Goal: Task Accomplishment & Management: Manage account settings

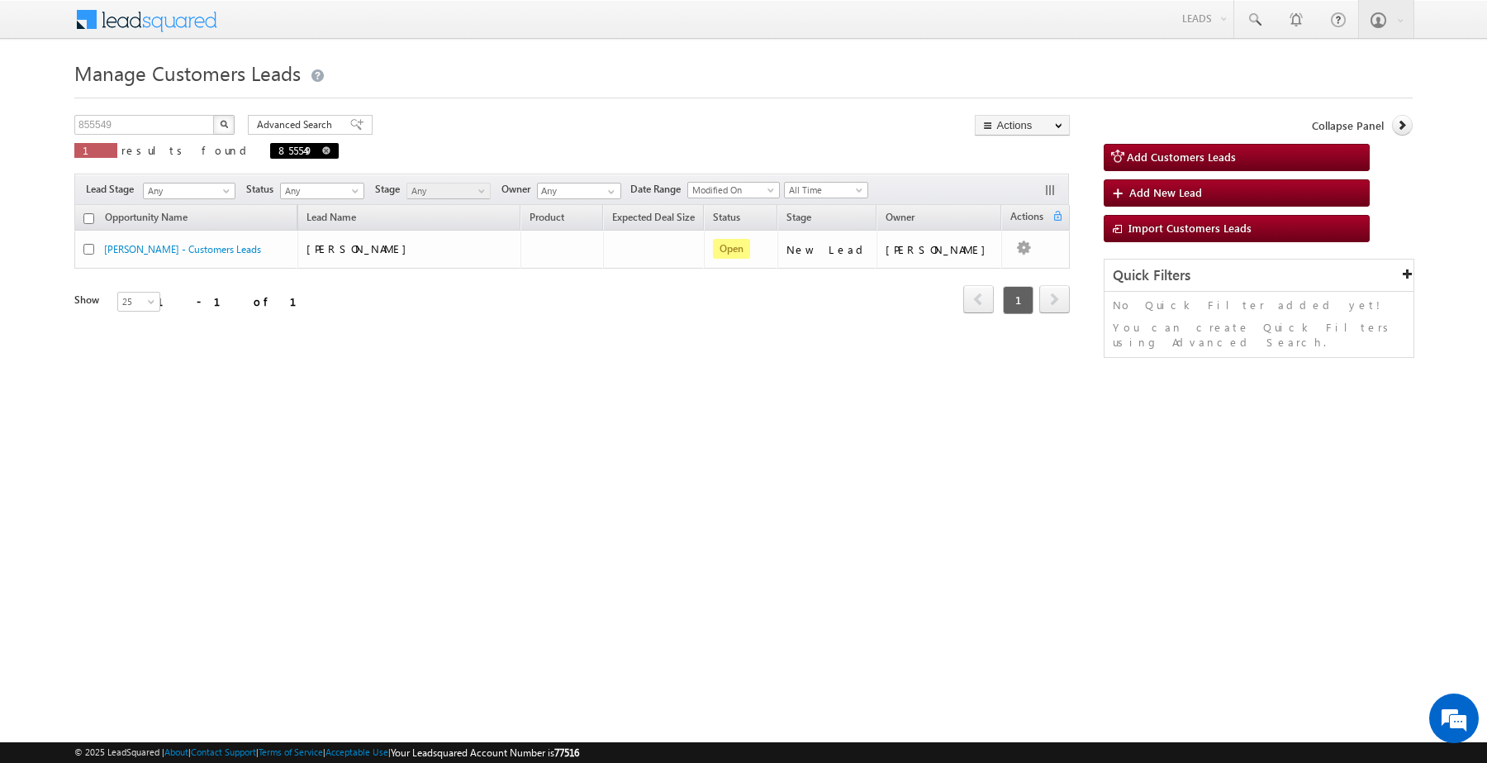
click at [322, 150] on span at bounding box center [326, 150] width 8 height 8
type input "Search Customers Leads"
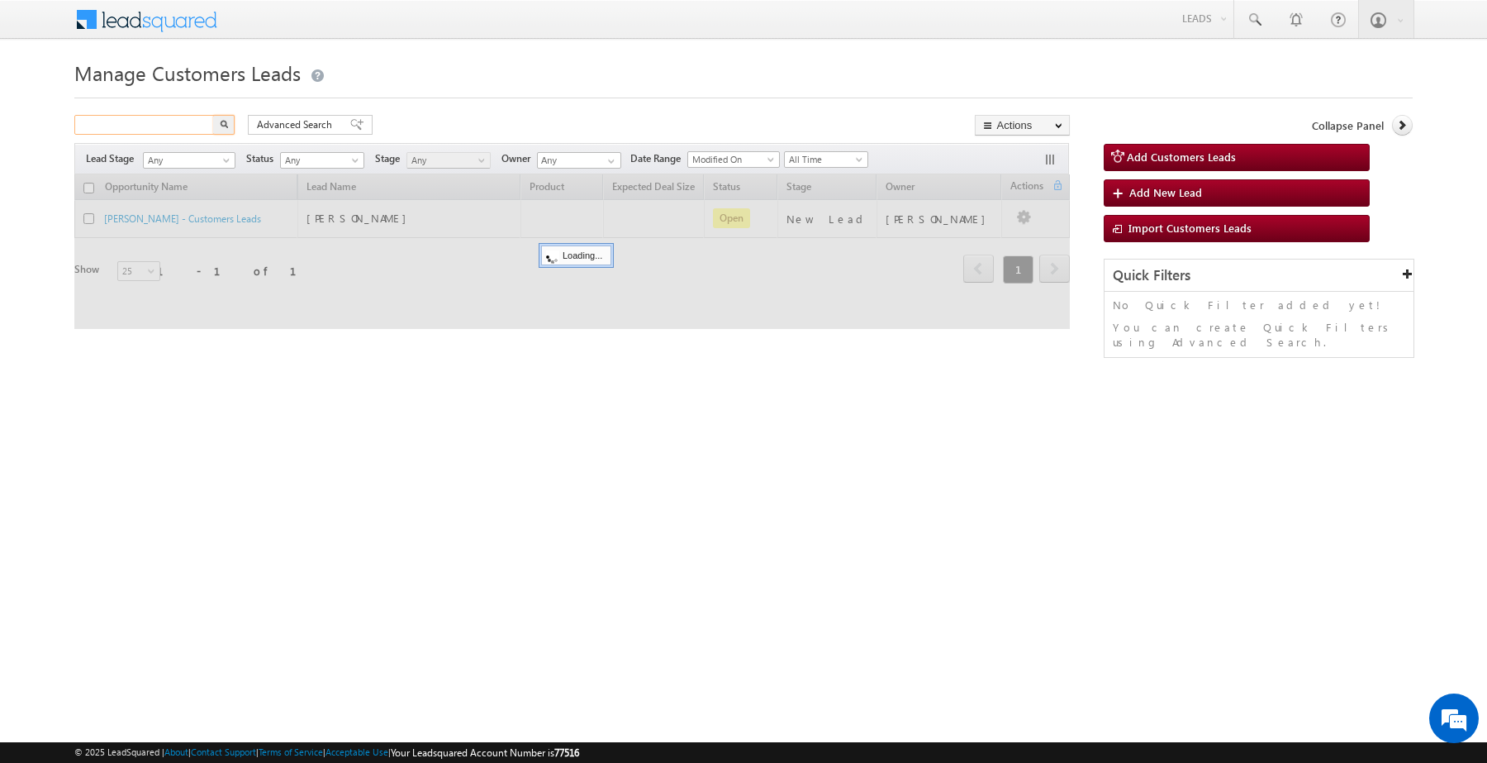
click at [168, 132] on input "text" at bounding box center [144, 125] width 141 height 20
paste input "829001"
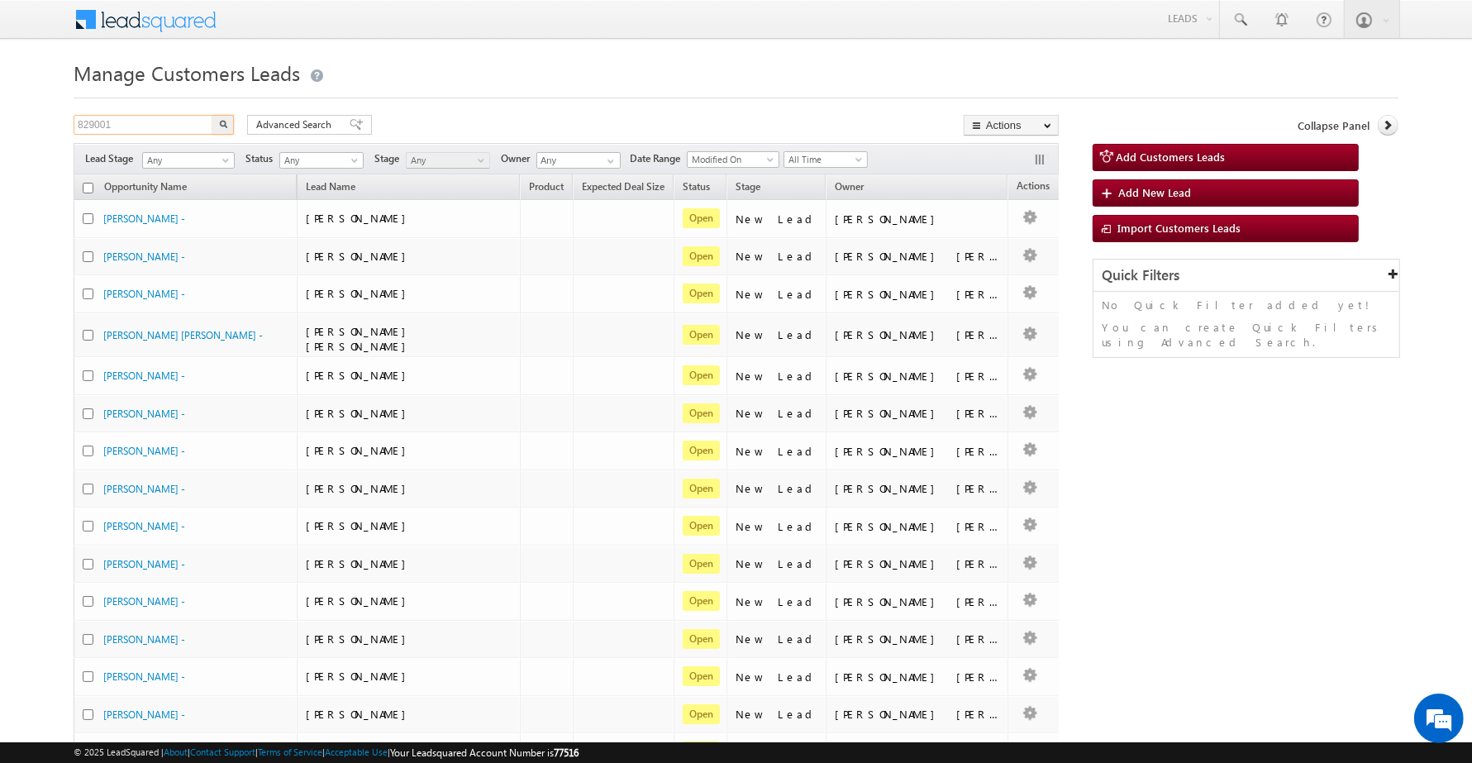
type input "829001"
click at [215, 129] on button "button" at bounding box center [222, 125] width 21 height 20
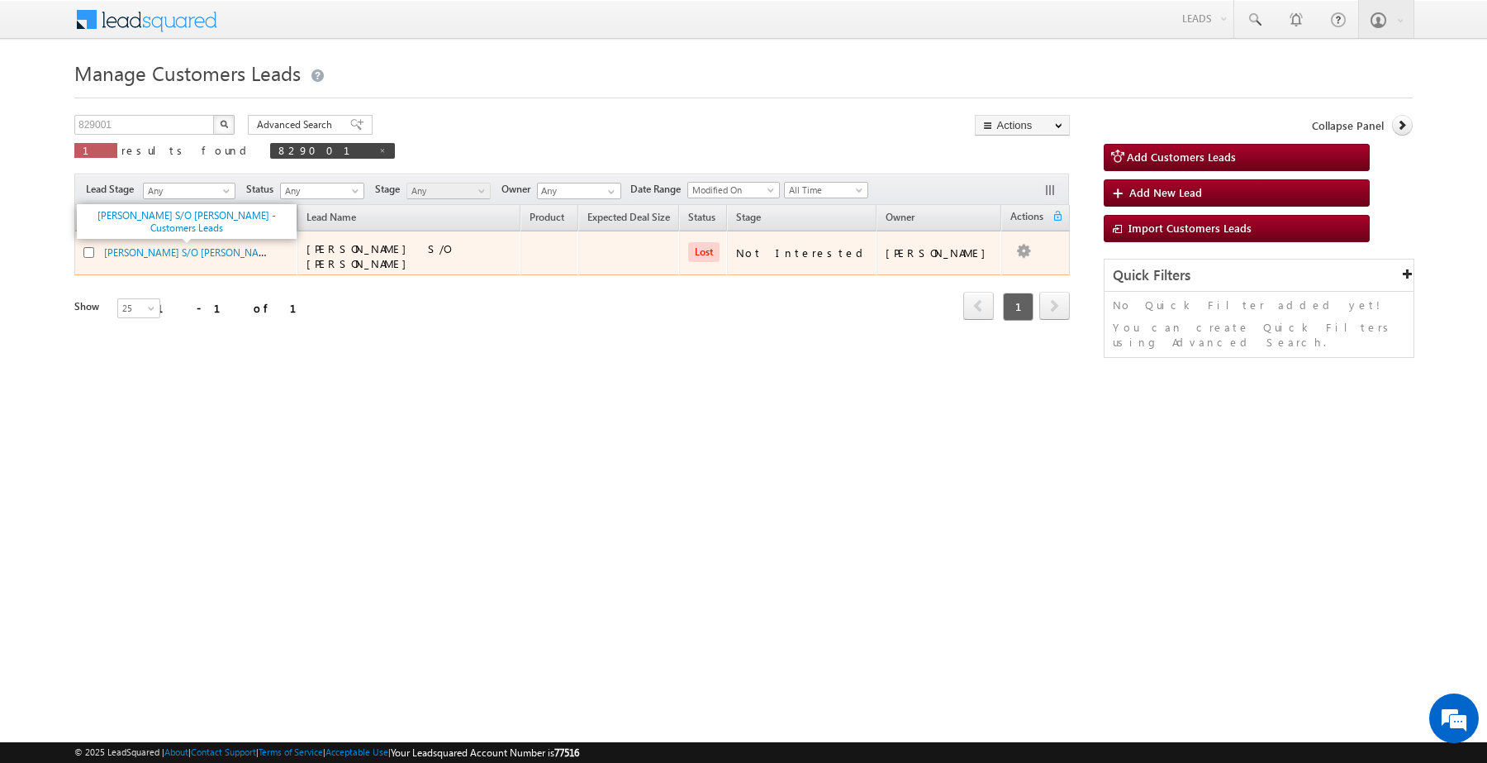
drag, startPoint x: 138, startPoint y: 256, endPoint x: 926, endPoint y: 315, distance: 790.4
click at [926, 315] on div "Refresh first prev 1 next last 1 - 1 of 1" at bounding box center [572, 299] width 996 height 48
drag, startPoint x: 1008, startPoint y: 258, endPoint x: 1034, endPoint y: 253, distance: 26.1
click at [1031, 254] on td "Edit Change Owner Change Stage Add Activity Add Task Delete" at bounding box center [1035, 253] width 69 height 45
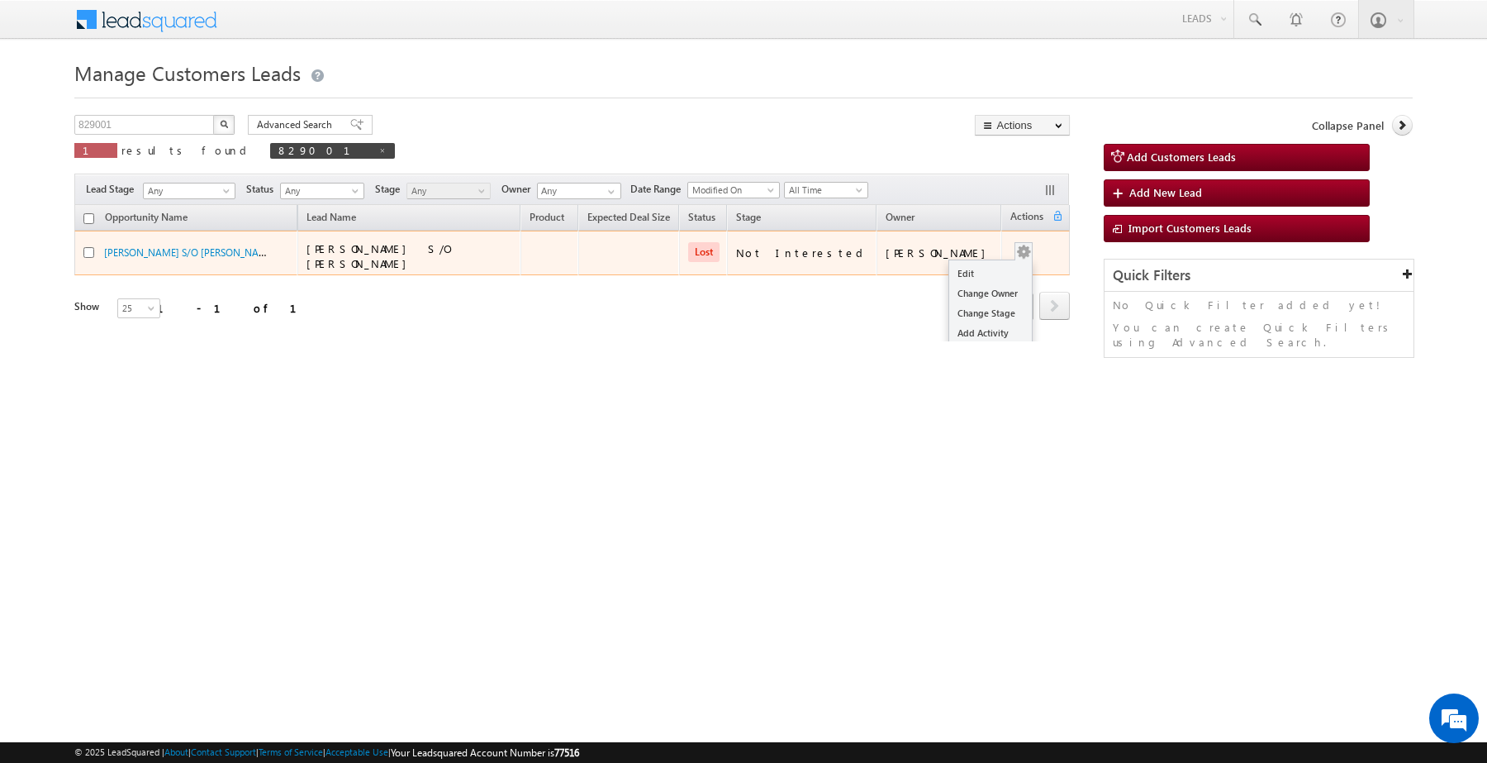
click at [1015, 254] on button "button" at bounding box center [1023, 252] width 17 height 17
click at [975, 273] on link "Edit" at bounding box center [990, 274] width 83 height 20
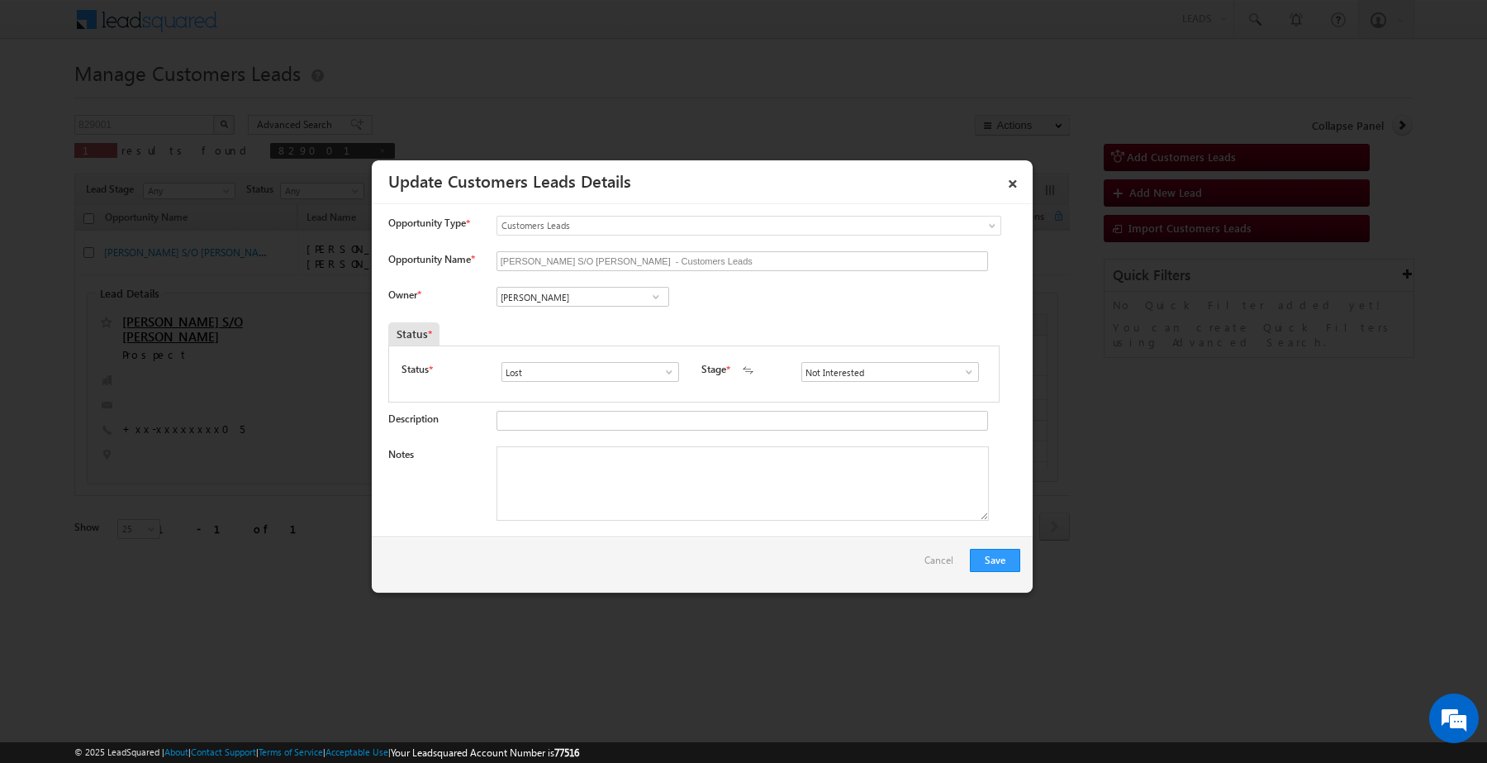
click at [649, 303] on span at bounding box center [656, 296] width 17 height 13
paste input "[PERSON_NAME]"
click at [554, 323] on link "No results found" at bounding box center [583, 316] width 173 height 19
type input "No results found"
click at [600, 303] on input "No results found" at bounding box center [583, 297] width 173 height 20
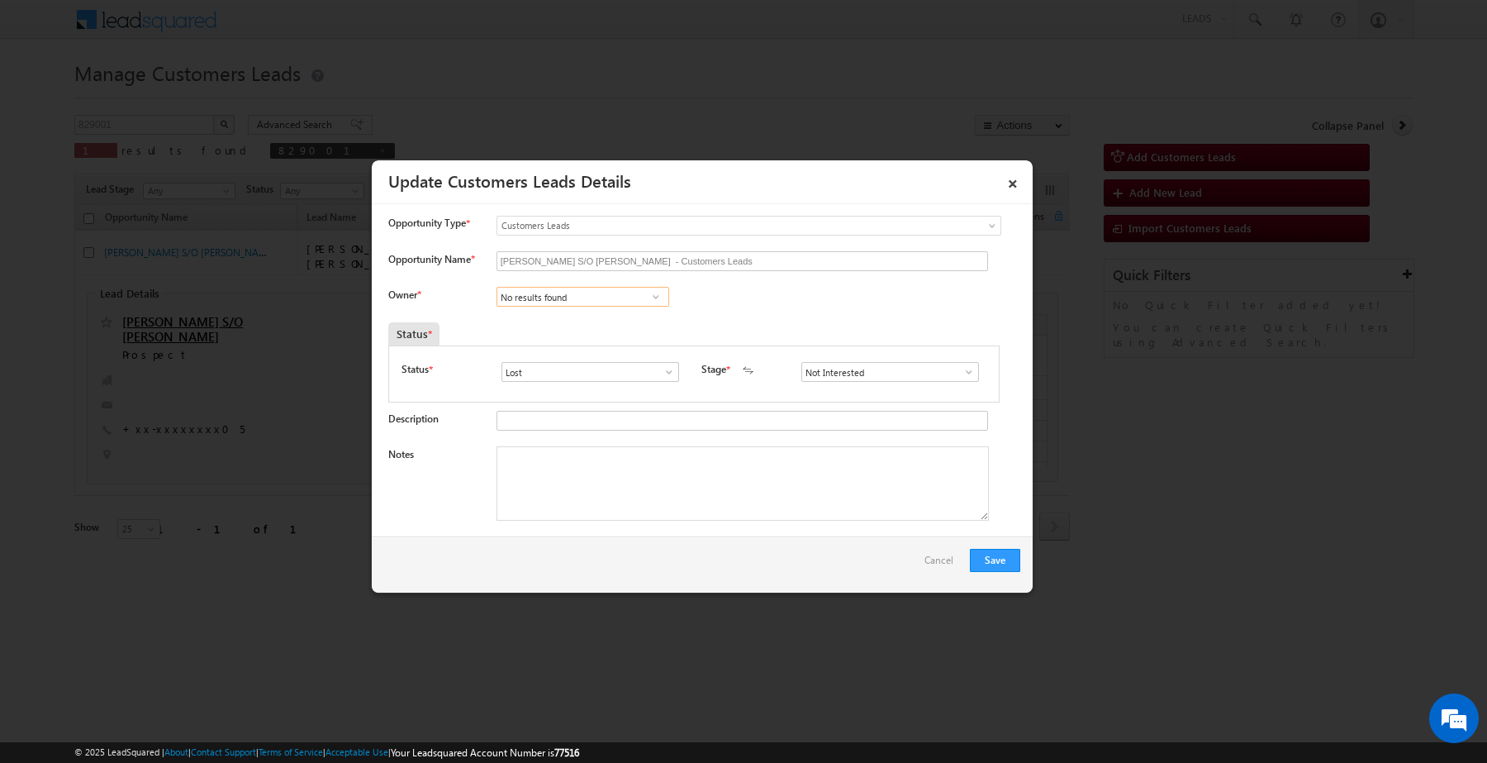
click at [600, 303] on input "No results found" at bounding box center [583, 297] width 173 height 20
paste input "[EMAIL_ADDRESS][DOMAIN_NAME]"
type input "amar"
type input "A"
type input "[PERSON_NAME]"
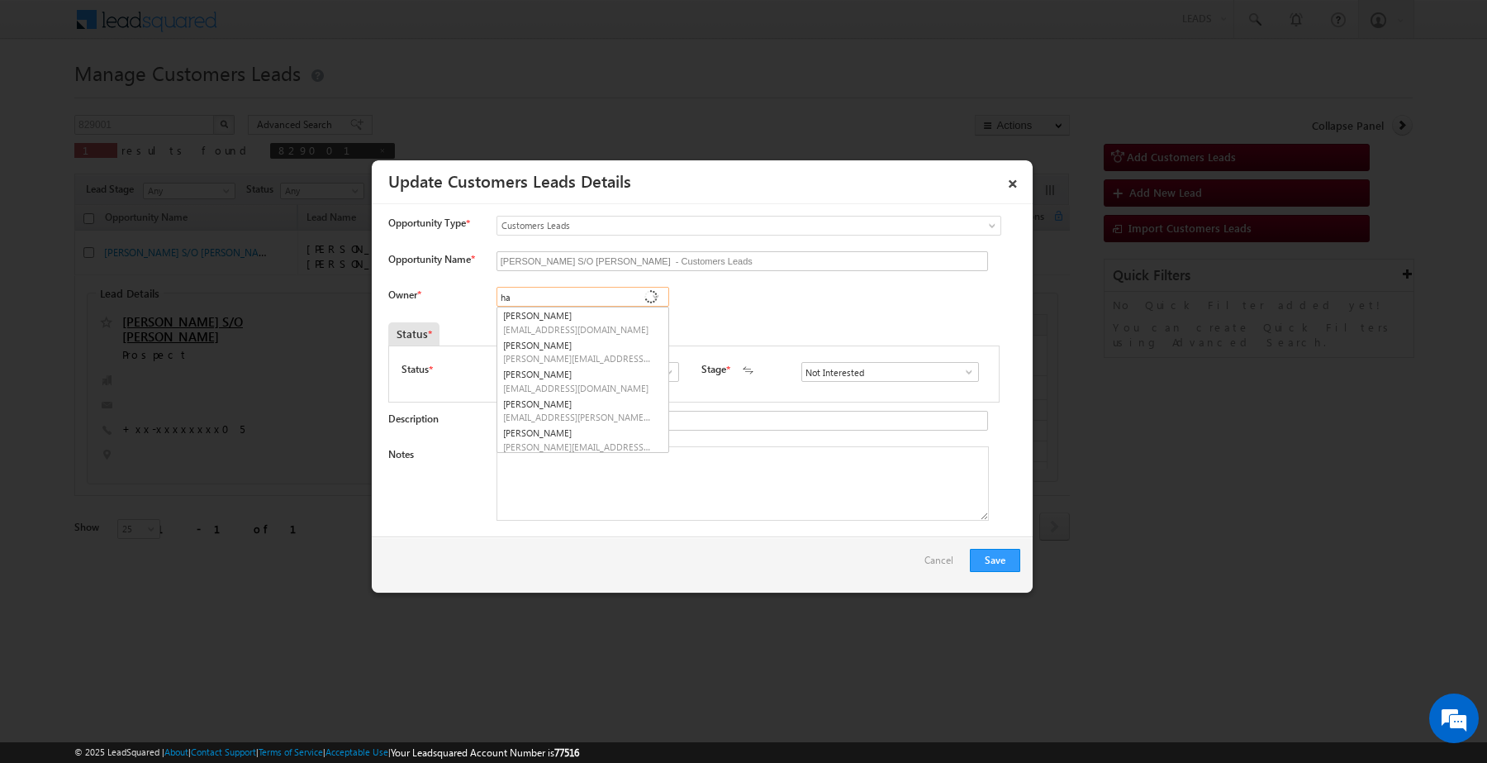
type input "h"
type input "a"
type input "M"
click at [583, 378] on link "[PERSON_NAME] [EMAIL_ADDRESS][DOMAIN_NAME]" at bounding box center [583, 380] width 173 height 31
type input "[PERSON_NAME]"
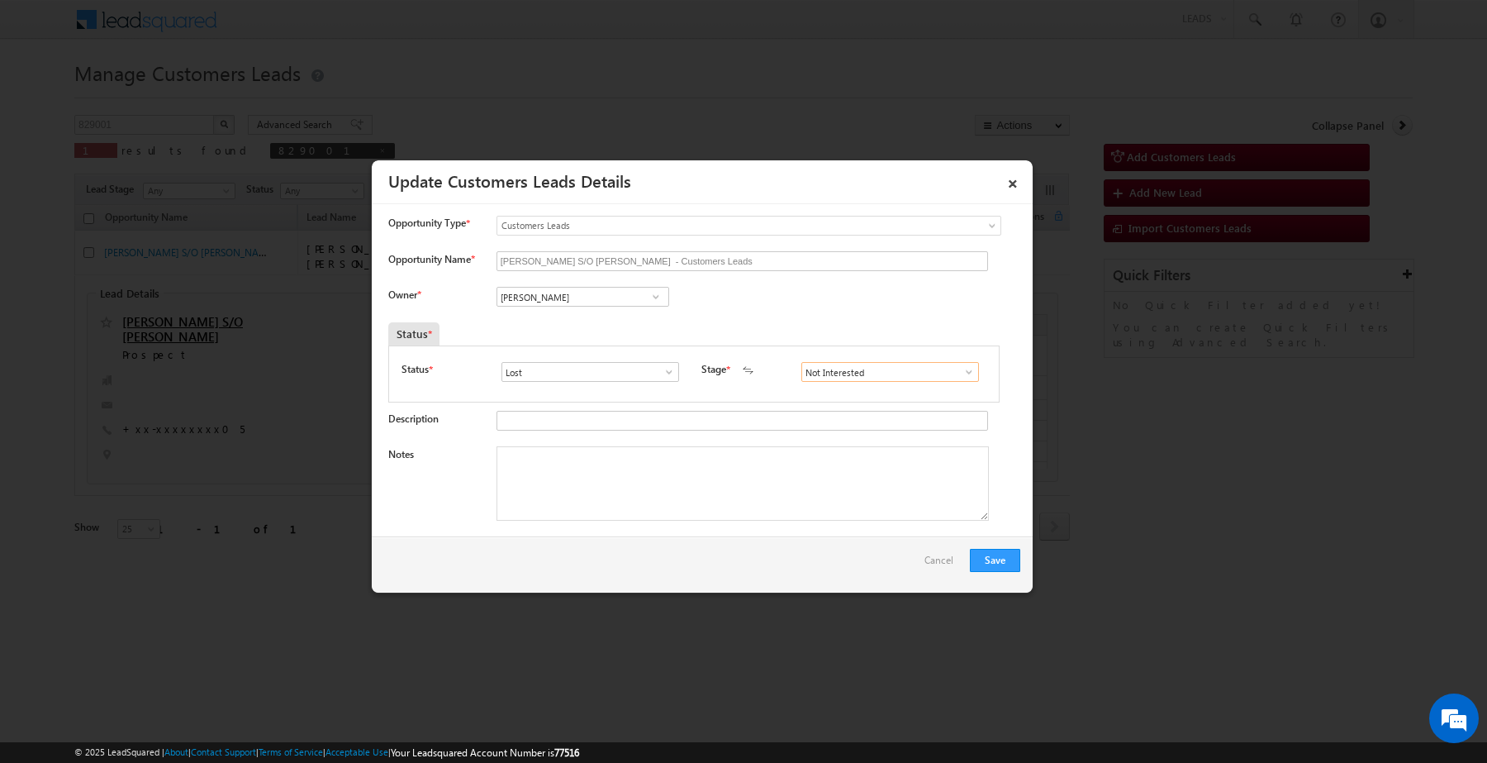
click at [831, 378] on input "Not Interested" at bounding box center [890, 372] width 178 height 20
type input "s"
drag, startPoint x: 678, startPoint y: 368, endPoint x: 668, endPoint y: 377, distance: 14.1
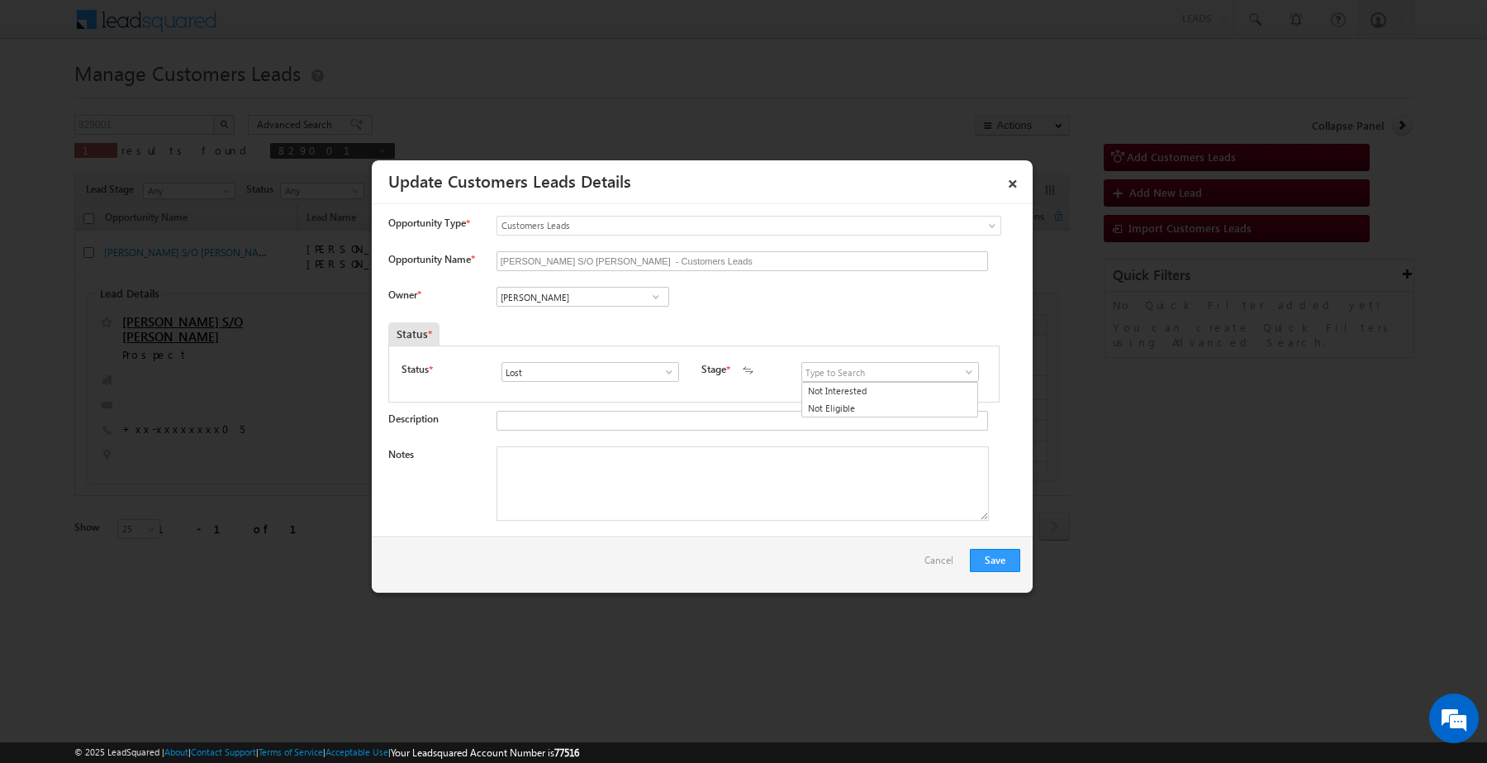
click at [673, 373] on div "Open Won Lost Lost" at bounding box center [594, 372] width 185 height 20
click at [668, 377] on span at bounding box center [669, 371] width 17 height 13
click at [541, 385] on link "Open" at bounding box center [590, 391] width 177 height 19
type input "Open"
click at [837, 369] on input at bounding box center [890, 372] width 178 height 20
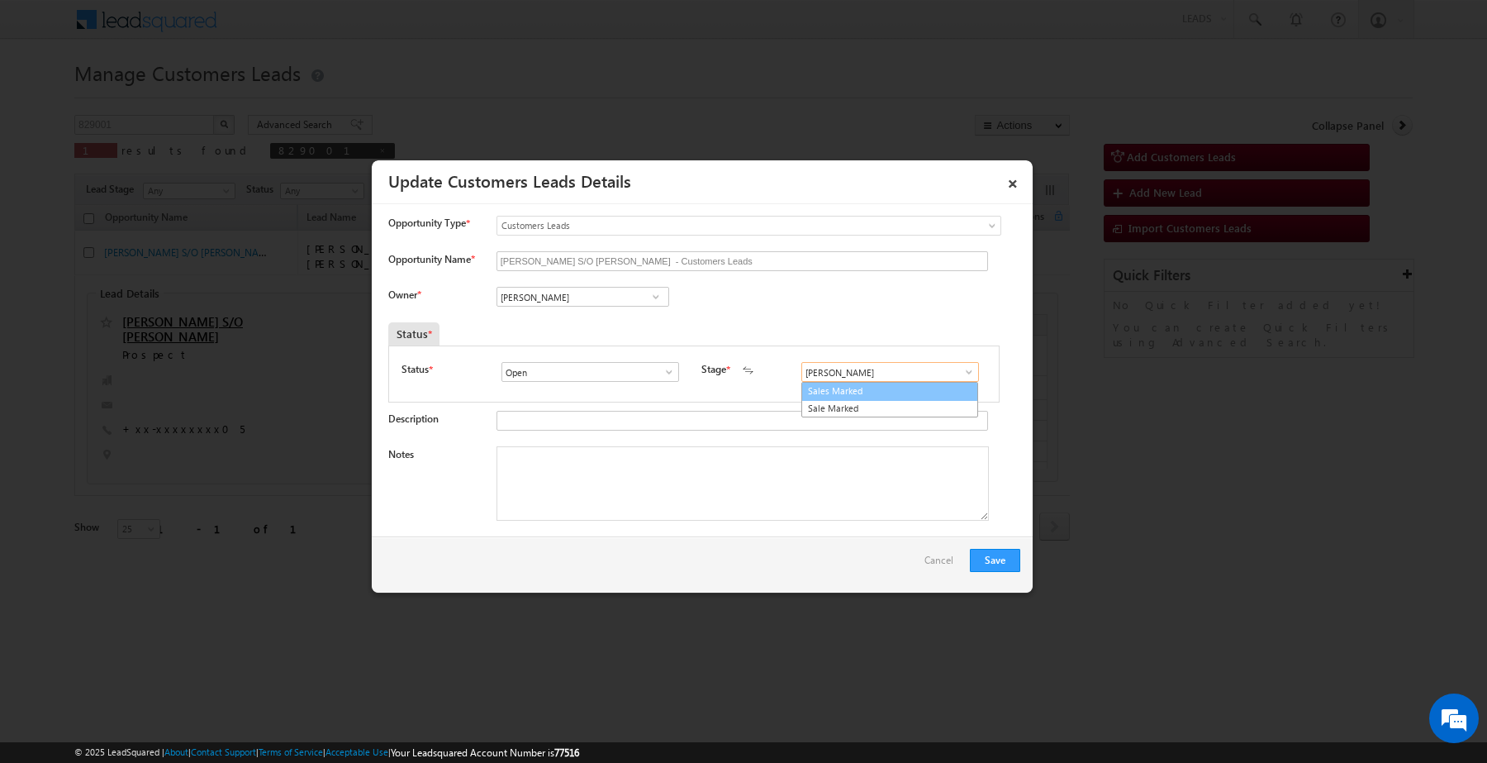
click at [852, 390] on link "Sales Marked" at bounding box center [889, 391] width 177 height 19
type input "Sales Marked"
click at [758, 467] on textarea "Notes" at bounding box center [743, 483] width 492 height 74
paste textarea "[PERSON_NAME] / Construction / 5 lakh Required / Self Employed / Income 40k Cur…"
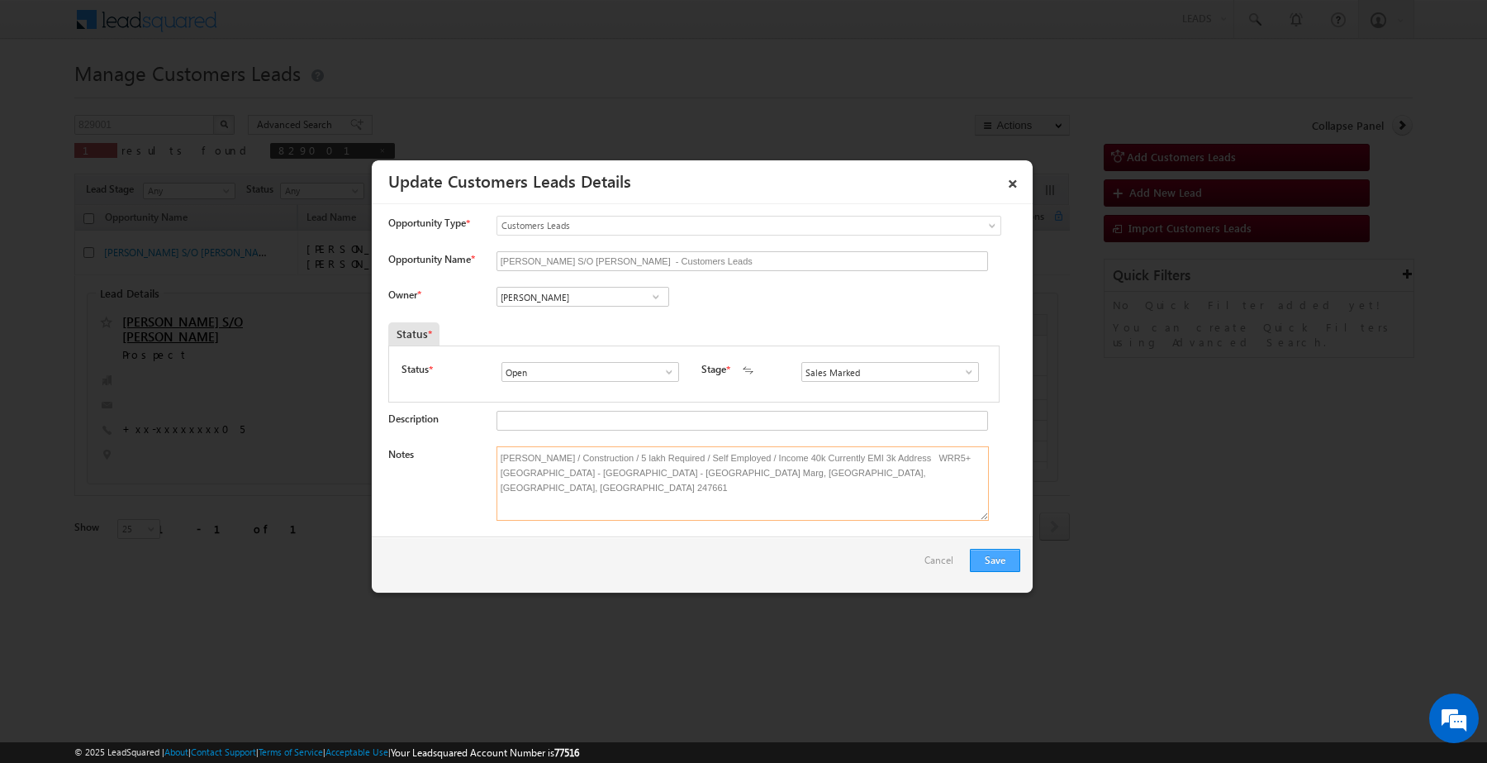
type textarea "[PERSON_NAME] / Construction / 5 lakh Required / Self Employed / Income 40k Cur…"
click at [994, 558] on button "Save" at bounding box center [995, 560] width 50 height 23
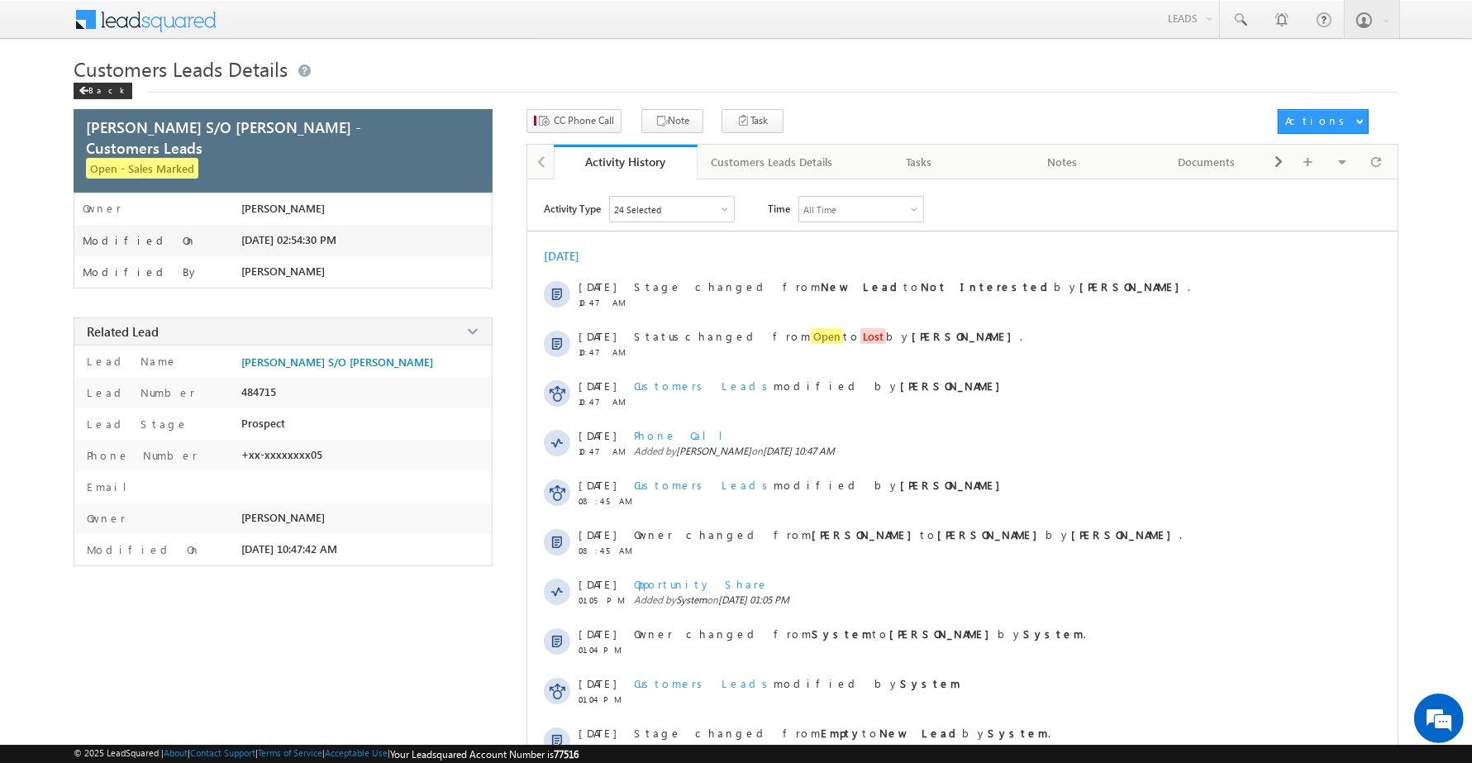
click at [589, 104] on div "Customers Leads Details Back" at bounding box center [736, 82] width 1324 height 54
click at [587, 108] on div "Customers Leads Details Back" at bounding box center [736, 82] width 1324 height 54
click at [587, 116] on span "CC Phone Call" at bounding box center [584, 120] width 60 height 15
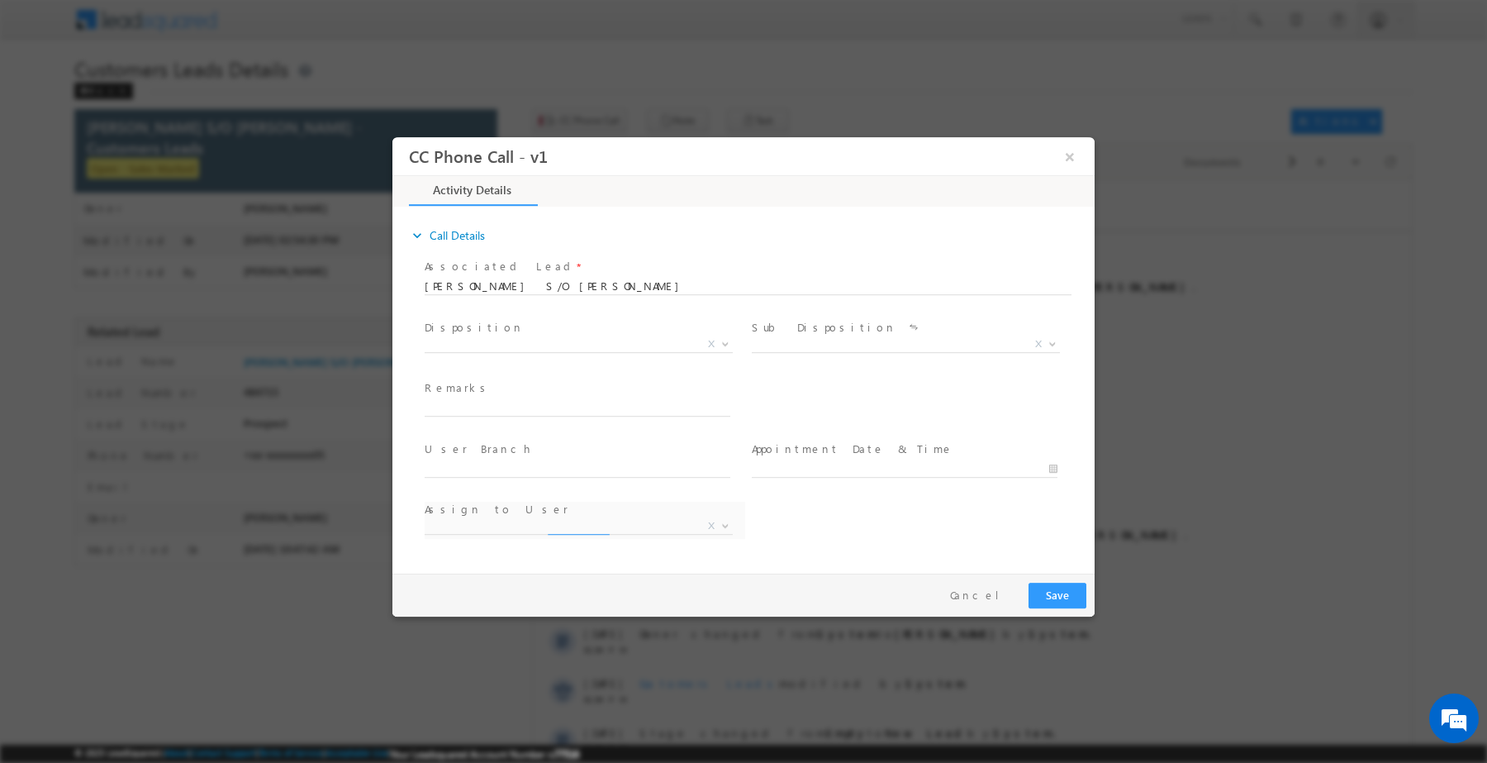
select select "[PERSON_NAME][EMAIL_ADDRESS][DOMAIN_NAME]"
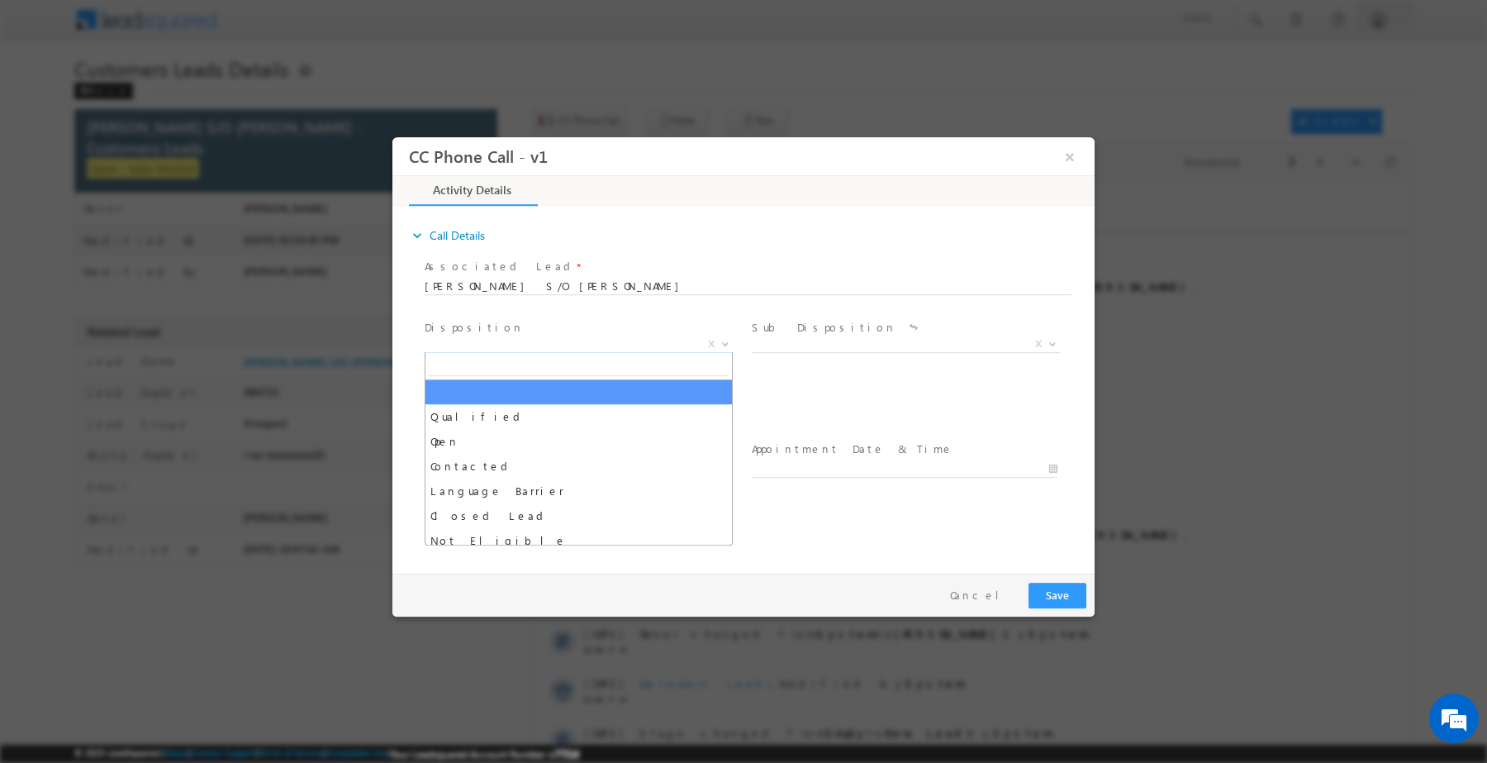
click at [555, 343] on span "X" at bounding box center [579, 343] width 308 height 17
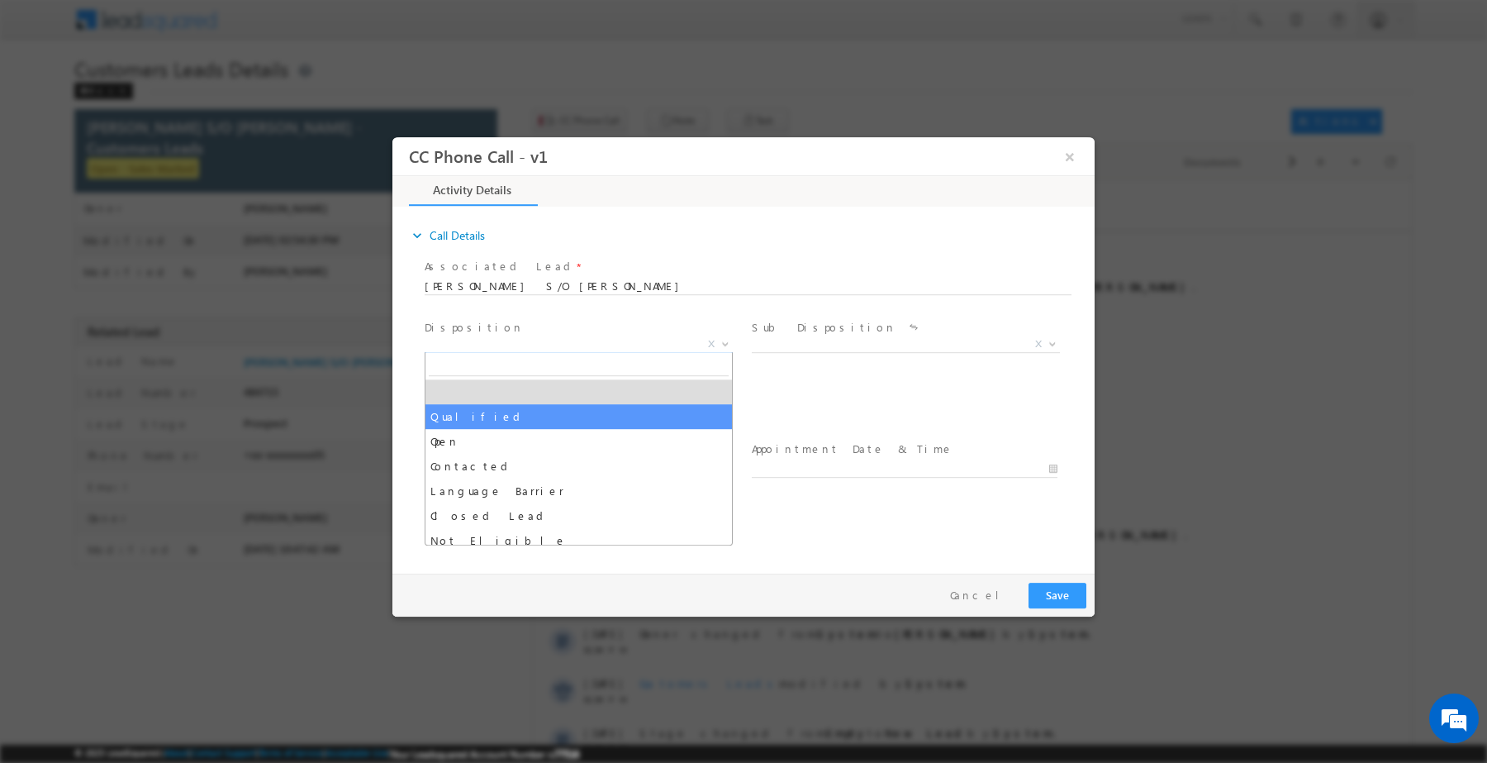
select select "Qualified"
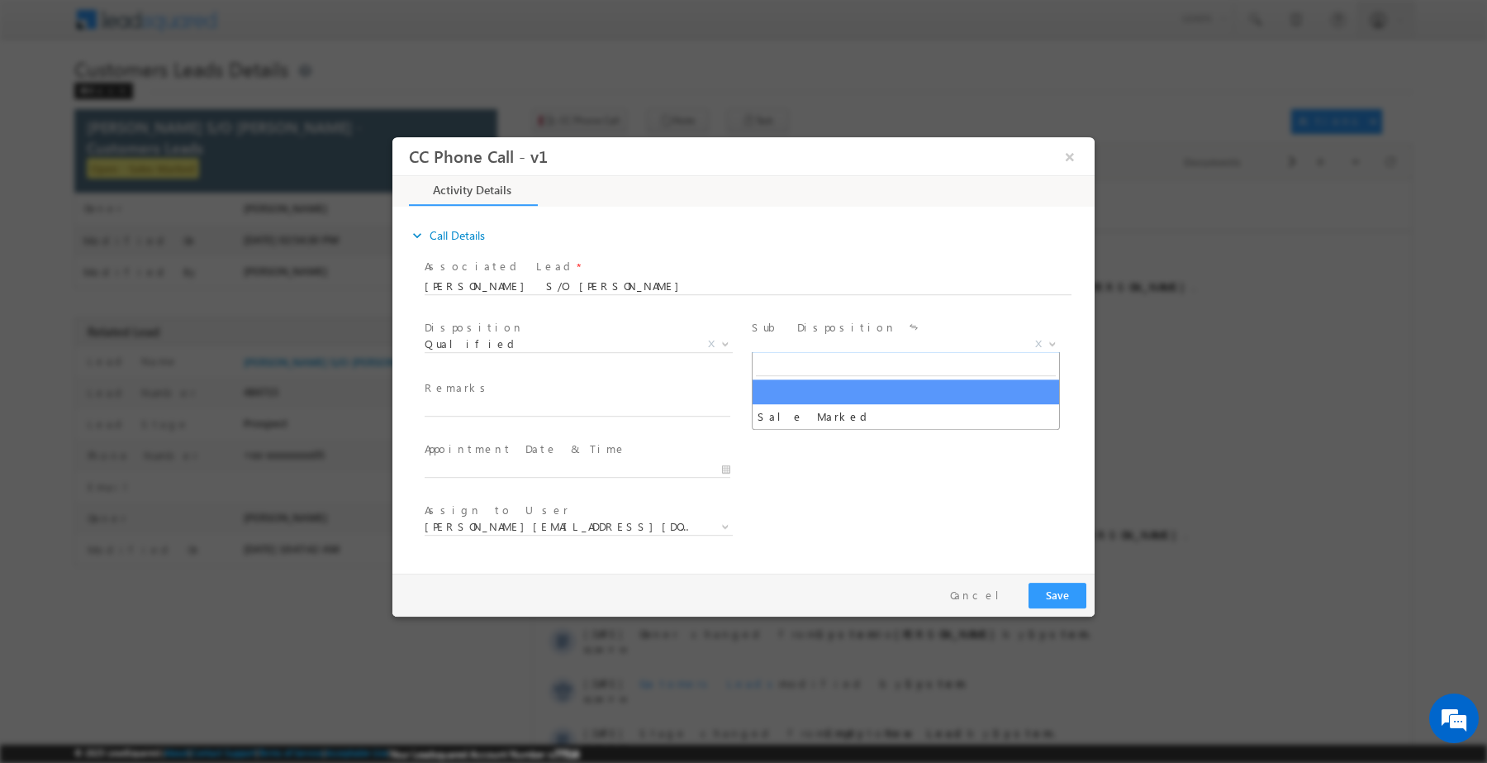
click at [865, 344] on span "X" at bounding box center [906, 343] width 308 height 17
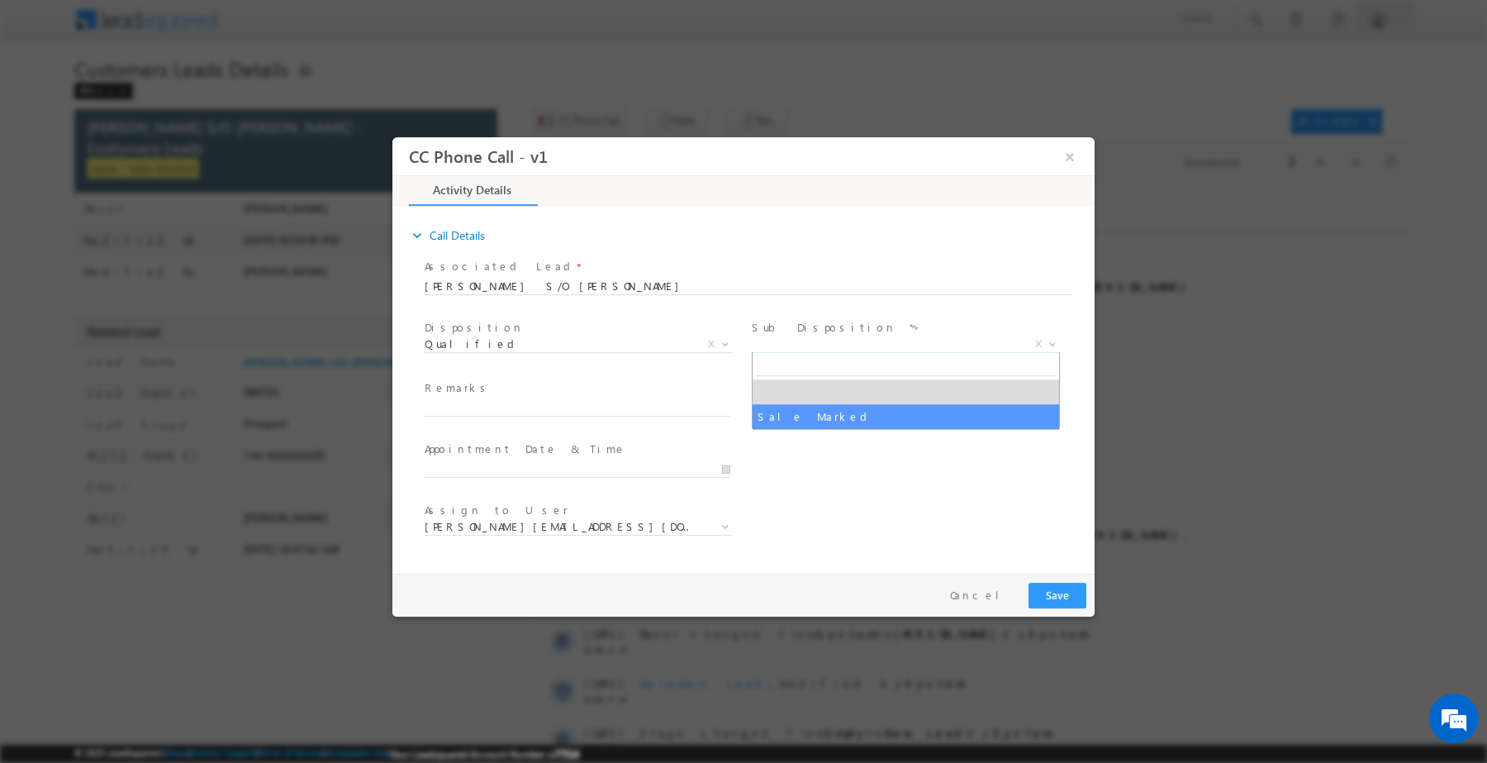
select select "Sale Marked"
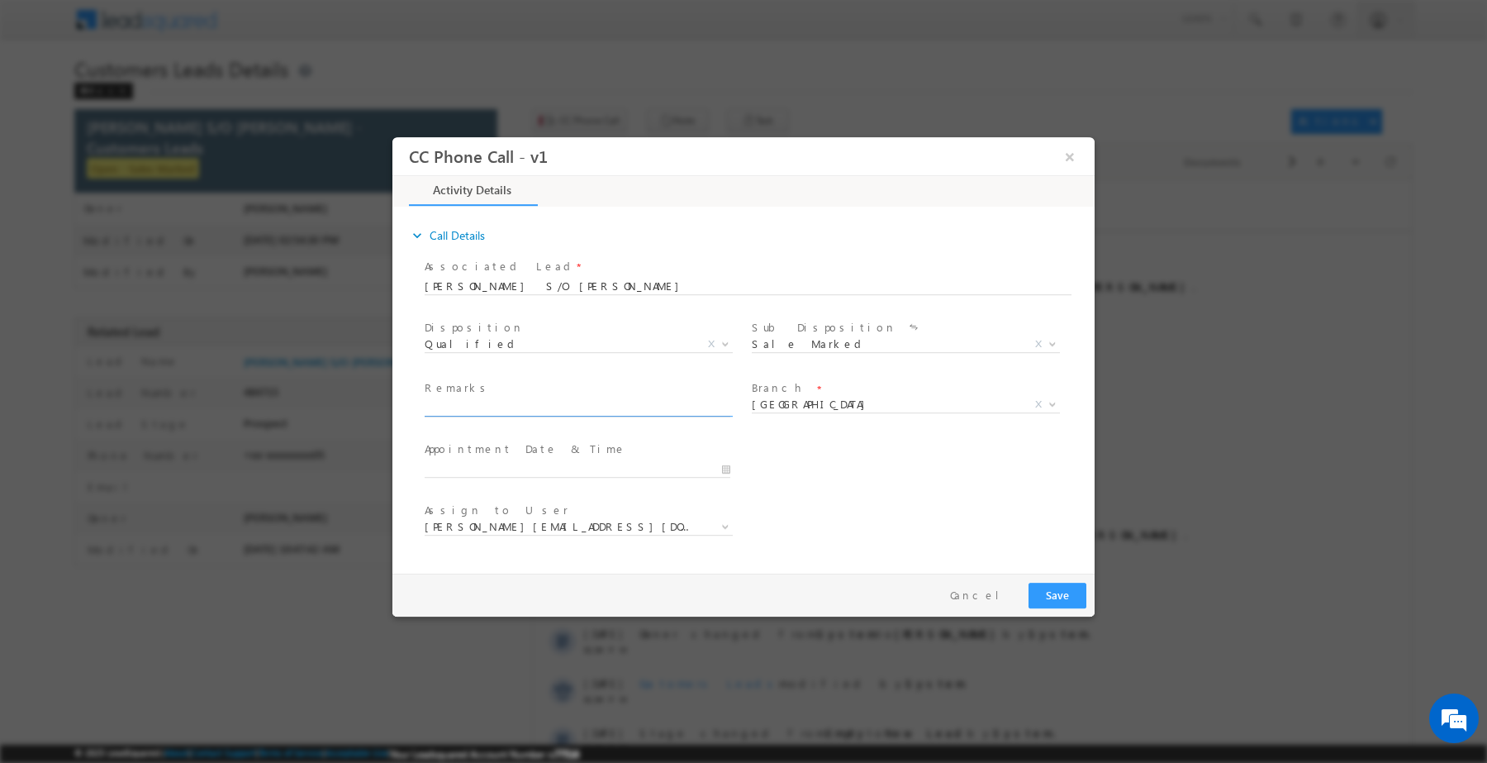
click at [666, 399] on input "text" at bounding box center [578, 407] width 306 height 17
paste input "[PERSON_NAME] / Construction / 5 lakh Required / Self Employed / Income 40k Cur…"
type input "[PERSON_NAME] / Construction / 5 lakh Required / Self Employed / Income 40k Cur…"
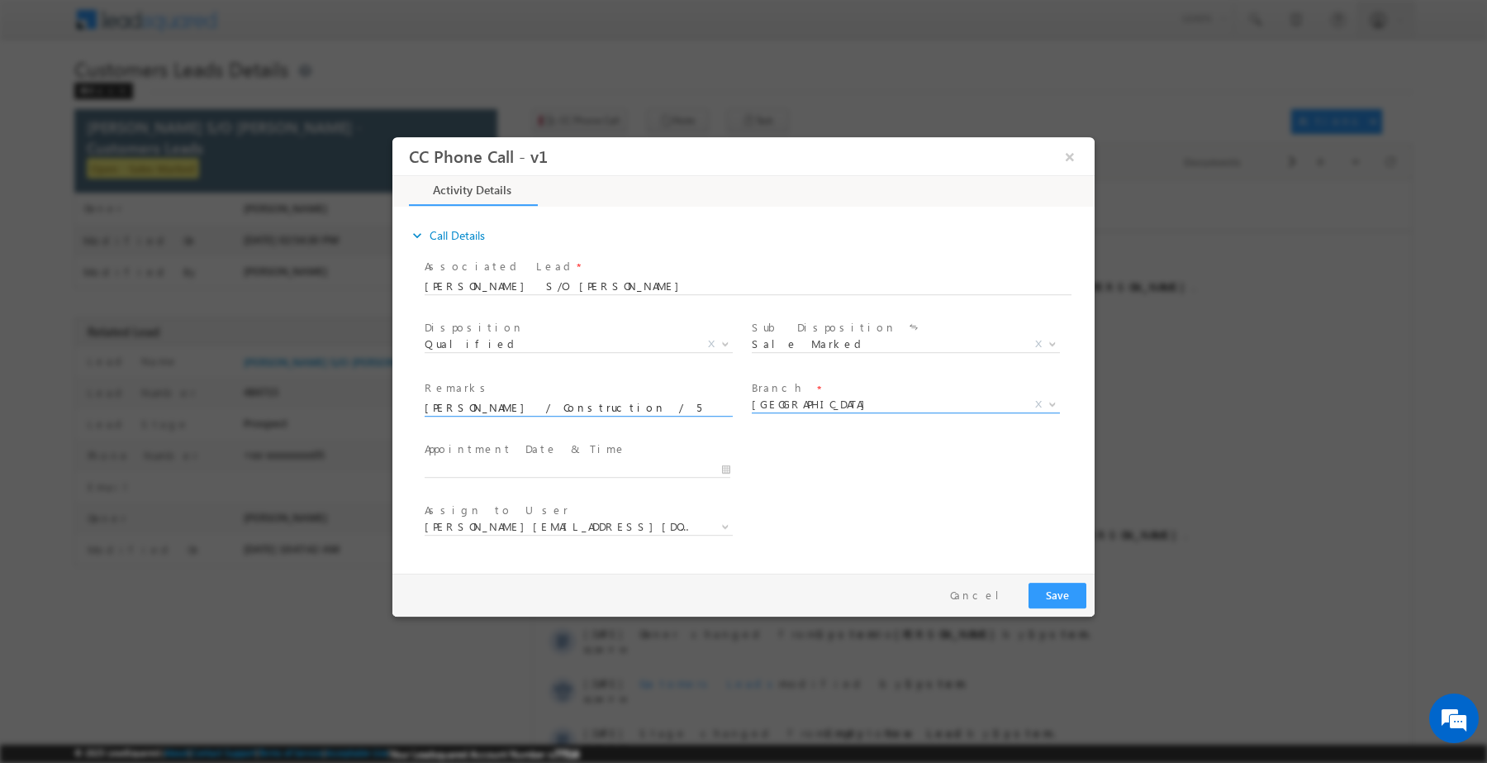
click at [858, 405] on span "[GEOGRAPHIC_DATA]" at bounding box center [886, 403] width 269 height 15
type input "hari"
select select "Haridwar"
select select "abhinav.punia1@sgrlimited.in"
click at [1049, 582] on button "Save" at bounding box center [1058, 595] width 58 height 26
